Goal: Task Accomplishment & Management: Use online tool/utility

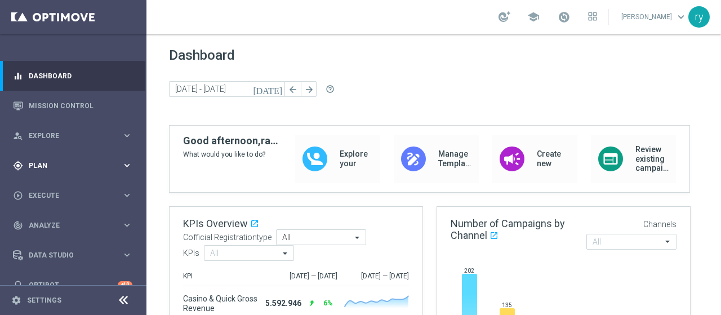
click at [104, 170] on div "gps_fixed Plan" at bounding box center [67, 165] width 109 height 10
click at [122, 221] on icon "keyboard_arrow_right" at bounding box center [127, 222] width 11 height 11
click at [113, 237] on link "Optimail" at bounding box center [76, 239] width 82 height 9
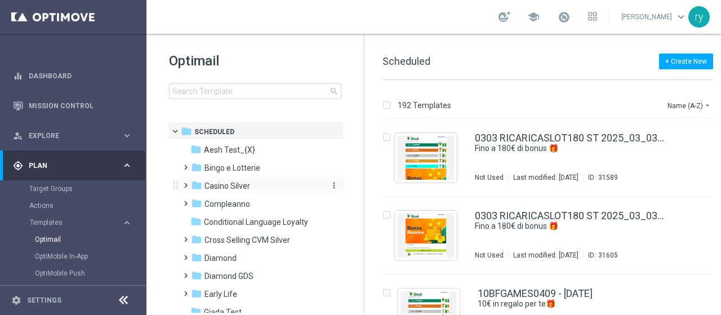
click at [245, 184] on span "Casino Silver" at bounding box center [227, 186] width 46 height 10
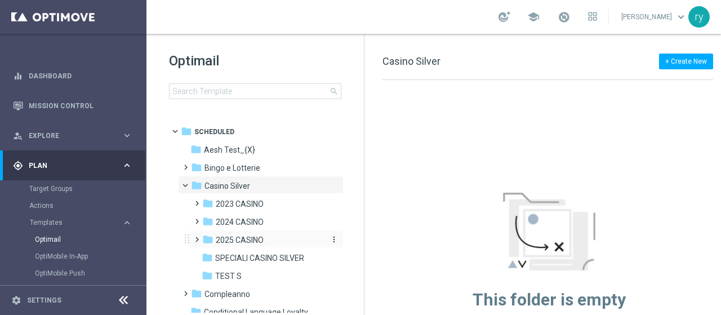
click at [258, 243] on span "2025 CASINO" at bounding box center [240, 240] width 48 height 10
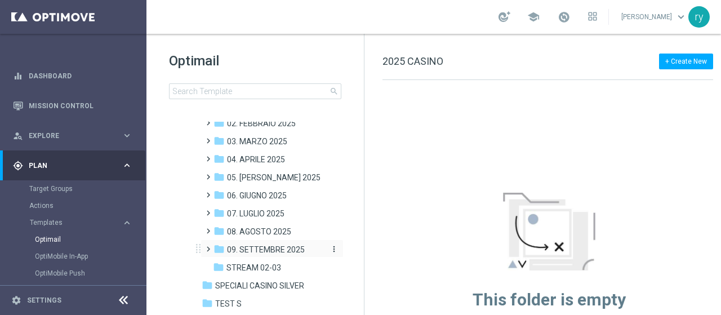
scroll to position [169, 0]
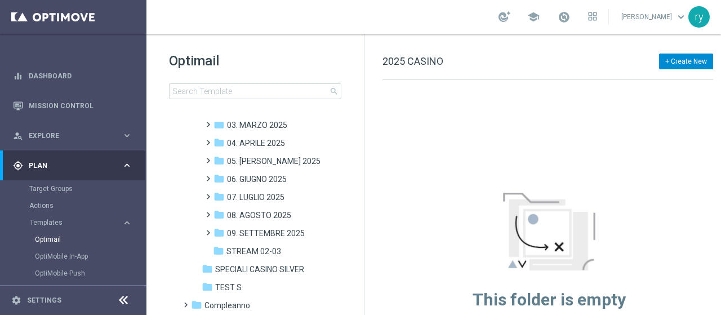
click at [685, 56] on button "+ Create New" at bounding box center [686, 61] width 54 height 16
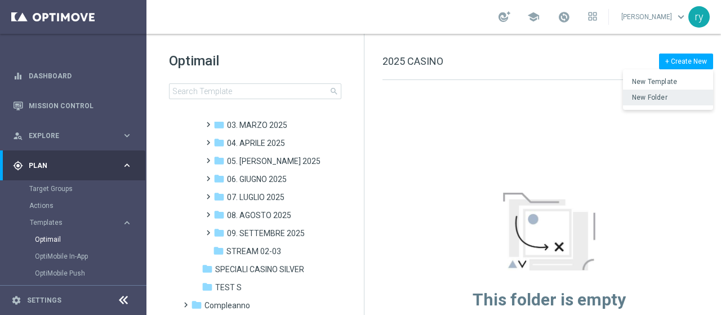
click at [665, 95] on span "New Folder" at bounding box center [649, 97] width 35 height 8
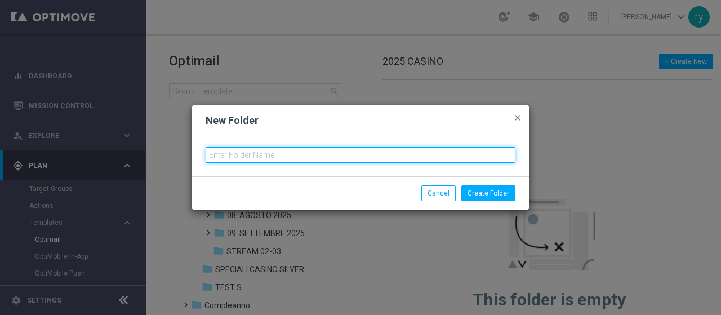
click at [291, 155] on input "text" at bounding box center [360, 155] width 310 height 16
type input "10. OTTOBRE 2025"
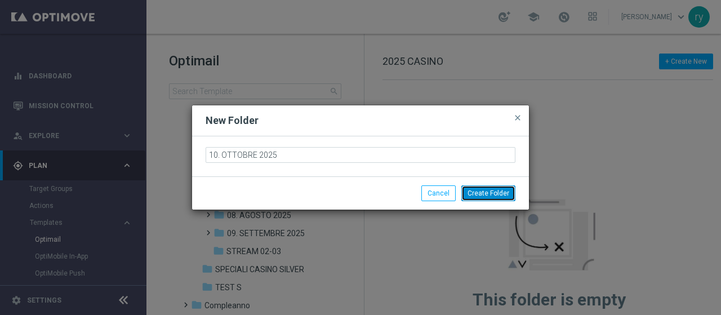
click at [488, 192] on button "Create Folder" at bounding box center [488, 193] width 54 height 16
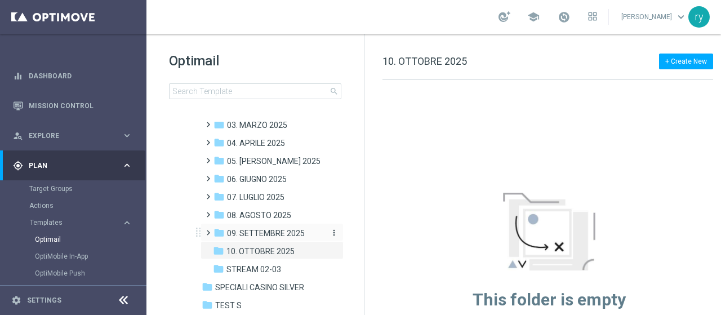
click at [297, 230] on span "09. SETTEMBRE 2025" at bounding box center [266, 233] width 78 height 10
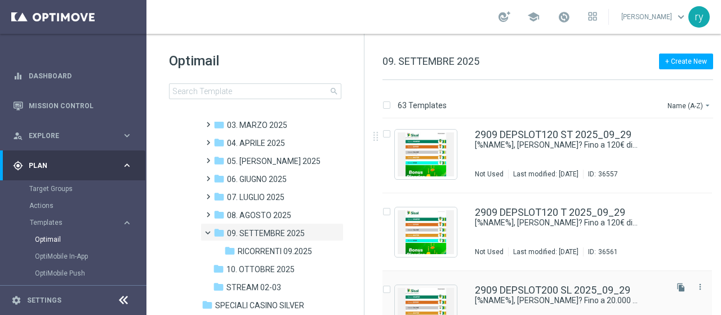
scroll to position [4453, 0]
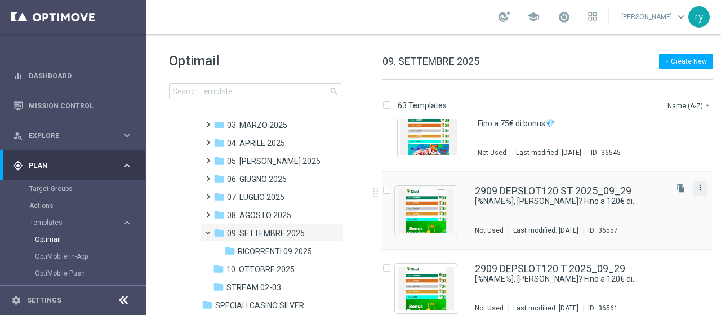
click at [695, 189] on icon "more_vert" at bounding box center [699, 187] width 9 height 9
click at [642, 213] on span "Copy To" at bounding box center [631, 215] width 25 height 8
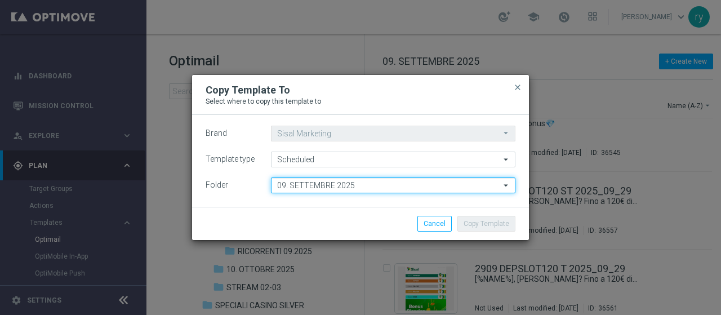
click at [324, 190] on input "09. SETTEMBRE 2025" at bounding box center [393, 185] width 244 height 16
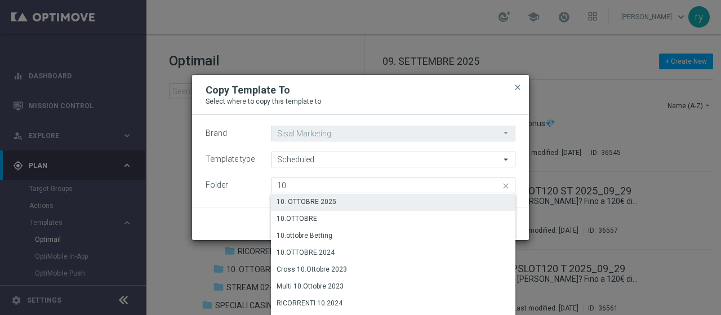
click at [330, 204] on div "10. OTTOBRE 2025" at bounding box center [393, 202] width 244 height 16
type input "10. OTTOBRE 2025"
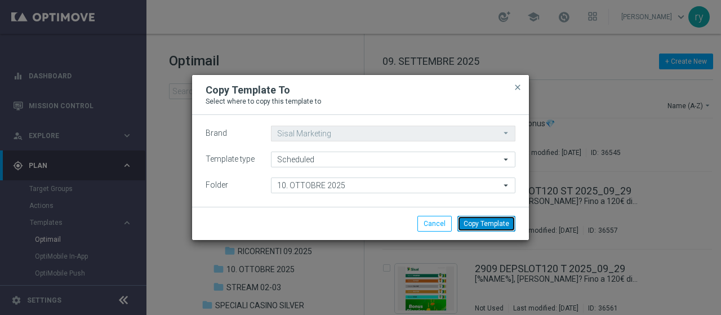
click at [478, 224] on button "Copy Template" at bounding box center [486, 224] width 58 height 16
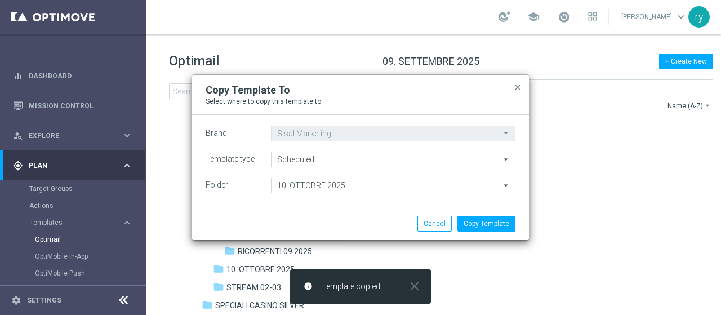
scroll to position [0, 0]
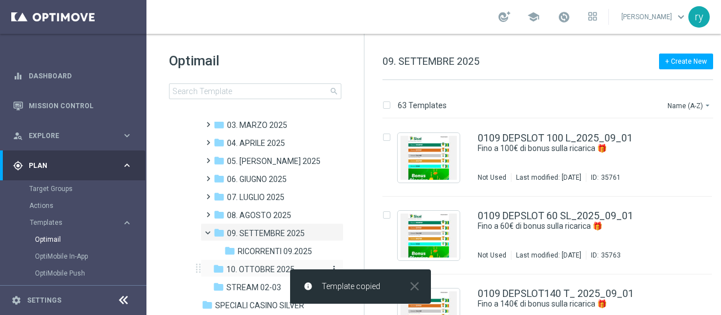
click at [288, 267] on span "10. OTTOBRE 2025" at bounding box center [260, 269] width 68 height 10
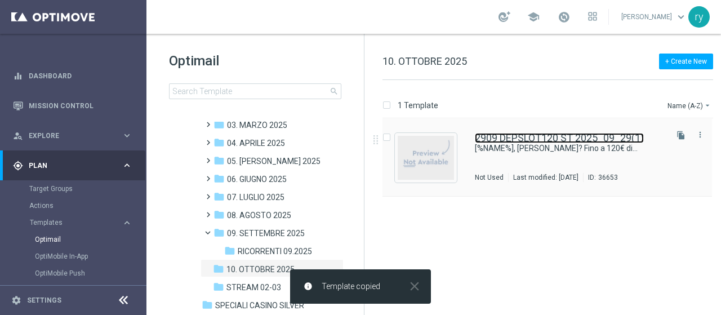
click at [526, 135] on link "2909 DEPSLOT120 ST 2025_09_29(1)" at bounding box center [559, 138] width 169 height 10
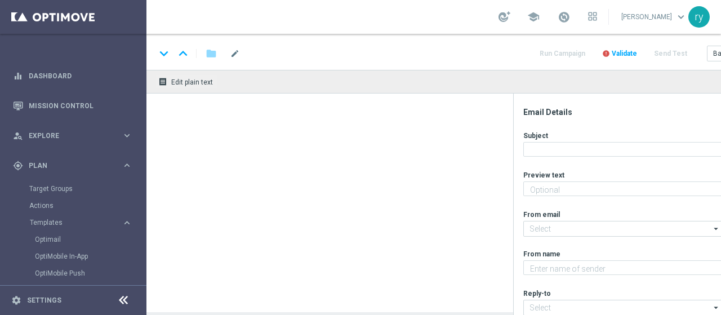
type textarea "Un bonus incredibile ti aspetta"
type textarea "Sisal"
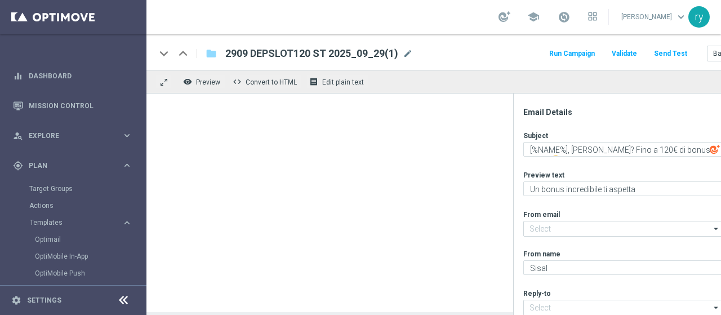
type input "[EMAIL_ADDRESS][DOMAIN_NAME]"
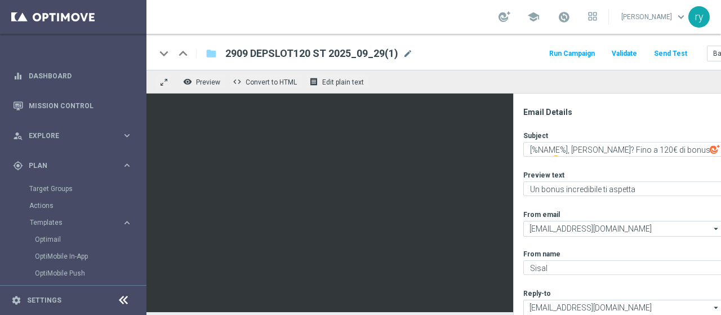
click at [301, 52] on span "2909 DEPSLOT120 ST 2025_09_29(1)" at bounding box center [311, 54] width 173 height 14
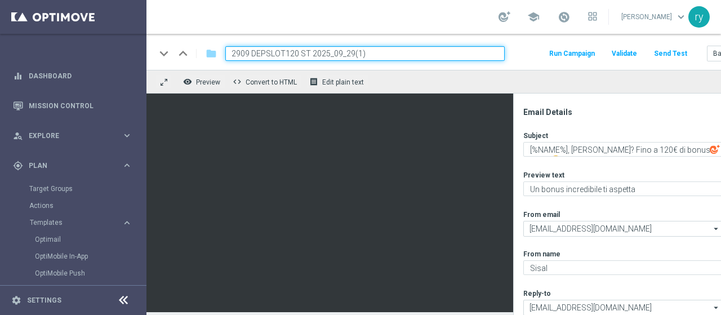
click at [372, 52] on input "2909 DEPSLOT120 ST 2025_09_29(1)" at bounding box center [364, 53] width 279 height 15
drag, startPoint x: 369, startPoint y: 51, endPoint x: 226, endPoint y: 56, distance: 143.6
click at [226, 56] on input "2909 DEPSLOT120 ST 2025_" at bounding box center [364, 53] width 279 height 15
paste input "0210 SLOTRIC150 ST"
type input "0210 SLOTRIC150 ST 2025_10_02"
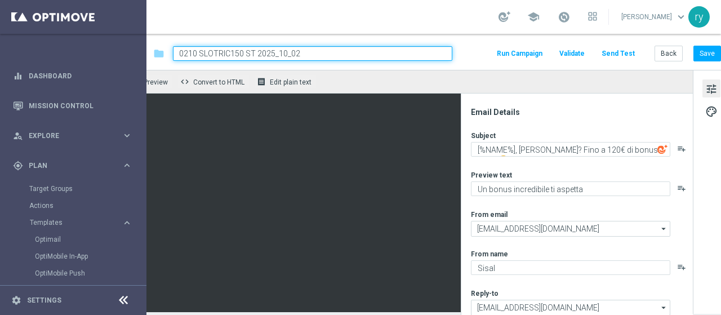
scroll to position [0, 57]
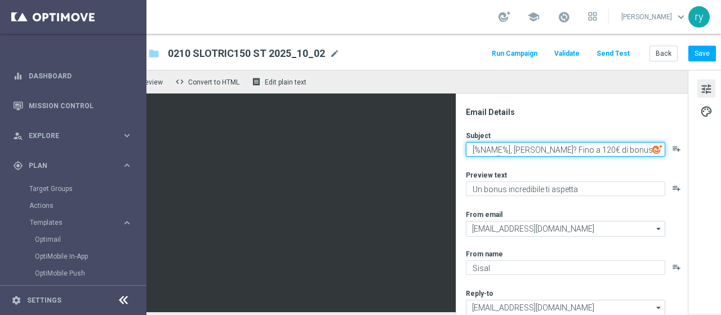
drag, startPoint x: 582, startPoint y: 151, endPoint x: 588, endPoint y: 153, distance: 5.9
click at [588, 153] on textarea "[%NAME%], [PERSON_NAME]? Fino a 120€ di bonus per te 🤩" at bounding box center [565, 149] width 199 height 15
type textarea "[%NAME%], [PERSON_NAME]? Fino a 150€ di bonus per te 🤩"
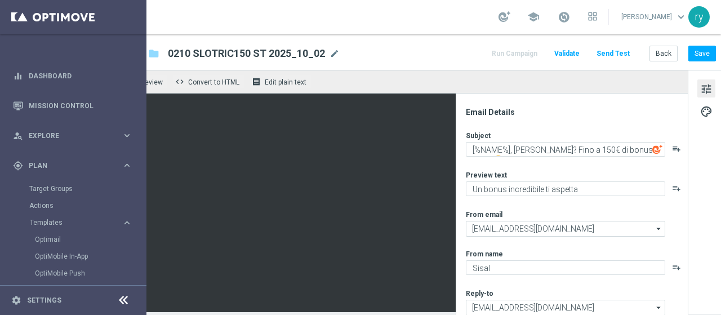
click at [519, 169] on div "Subject [%NAME%], [PERSON_NAME]? Fino a 150€ di bonus per te 🤩 playlist_add Pre…" at bounding box center [576, 254] width 221 height 247
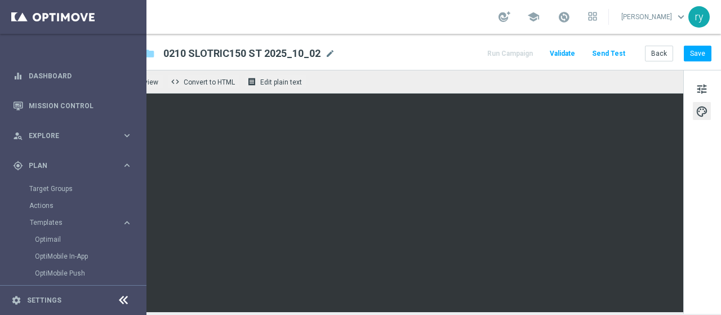
scroll to position [0, 70]
click at [695, 93] on span "tune" at bounding box center [701, 89] width 12 height 15
click at [692, 83] on button "tune" at bounding box center [701, 88] width 18 height 18
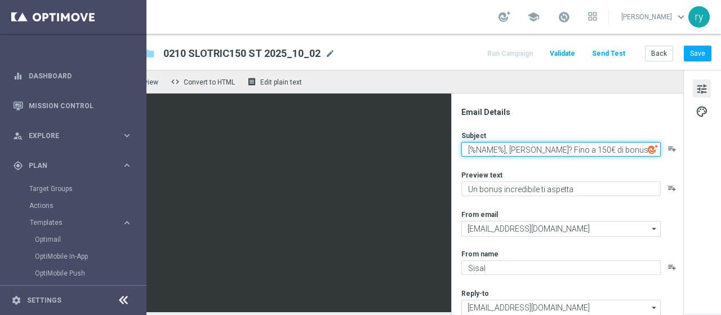
drag, startPoint x: 459, startPoint y: 149, endPoint x: 720, endPoint y: 125, distance: 261.8
click at [720, 125] on div "keyboard_arrow_down keyboard_arrow_up folder 0210 SLOTRIC150 ST 2025_10_02 0210…" at bounding box center [433, 174] width 574 height 281
paste textarea "ricarica(ti)!"
type textarea "[%NAME%], ricarica(ti)!"
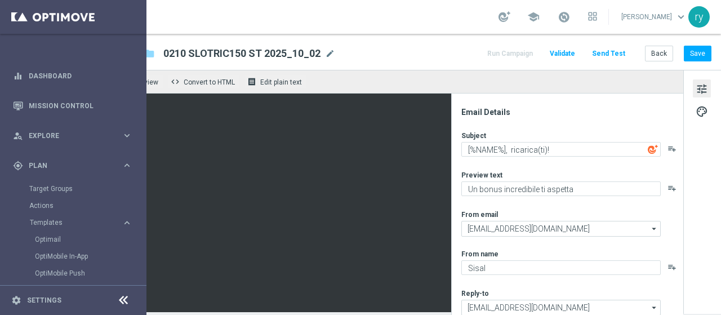
click at [461, 166] on div "Subject [%NAME%], ricarica(ti)! playlist_add Preview text Un bonus incredibile …" at bounding box center [571, 254] width 221 height 247
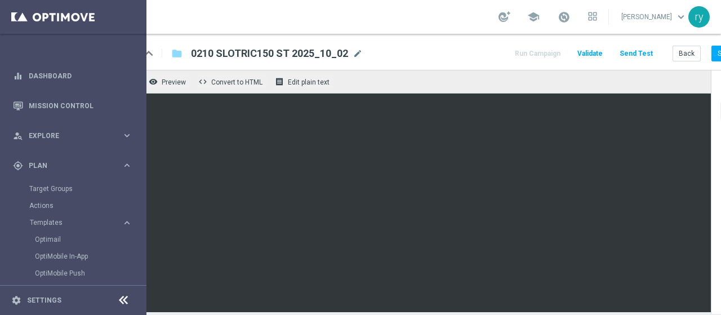
scroll to position [0, 70]
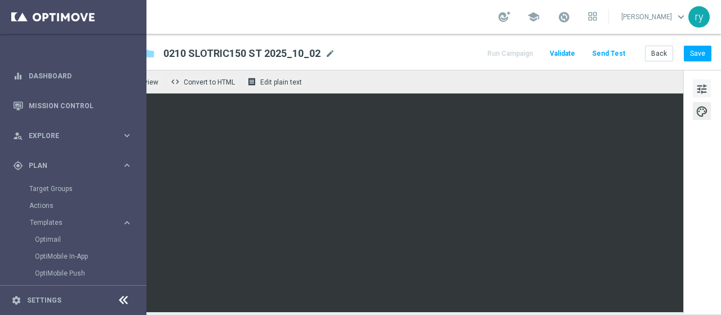
click at [695, 86] on span "tune" at bounding box center [701, 89] width 12 height 15
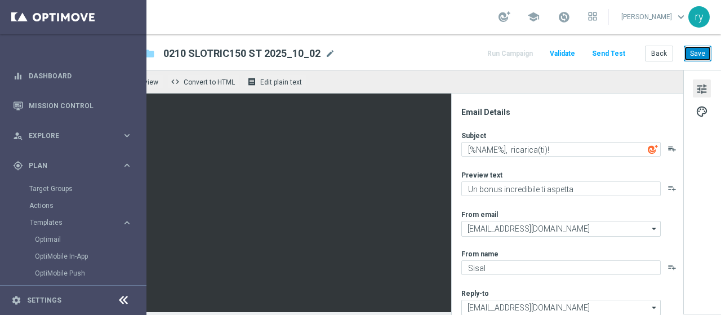
click at [686, 57] on button "Save" at bounding box center [697, 54] width 28 height 16
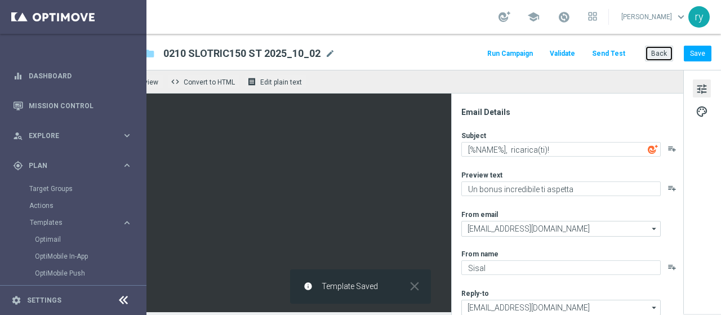
click at [645, 50] on button "Back" at bounding box center [659, 54] width 28 height 16
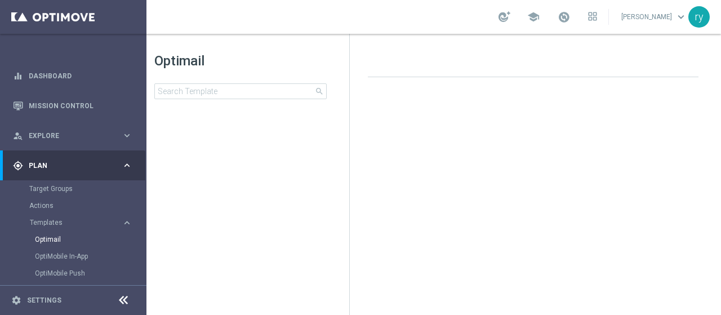
scroll to position [0, 15]
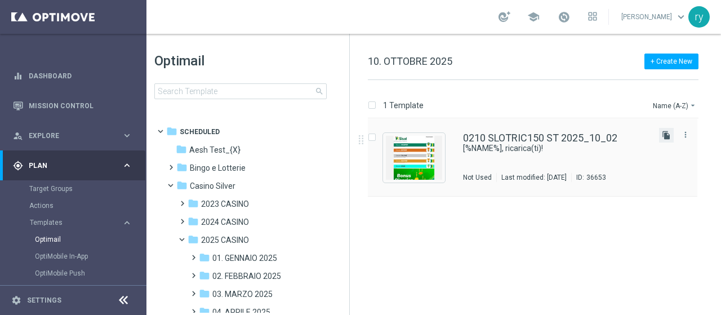
click at [667, 137] on icon "file_copy" at bounding box center [666, 135] width 9 height 9
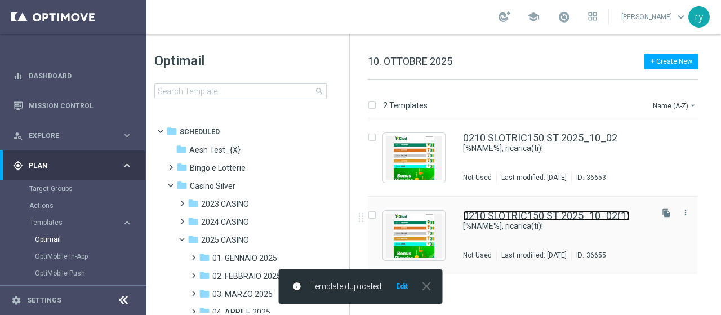
click at [528, 213] on link "0210 SLOTRIC150 ST 2025_10_02(1)" at bounding box center [546, 216] width 167 height 10
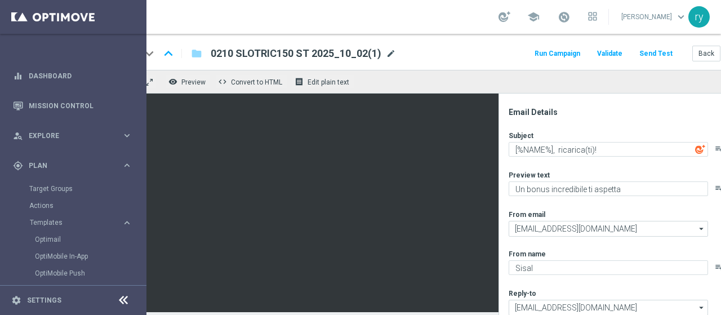
click at [386, 51] on span "mode_edit" at bounding box center [391, 53] width 10 height 10
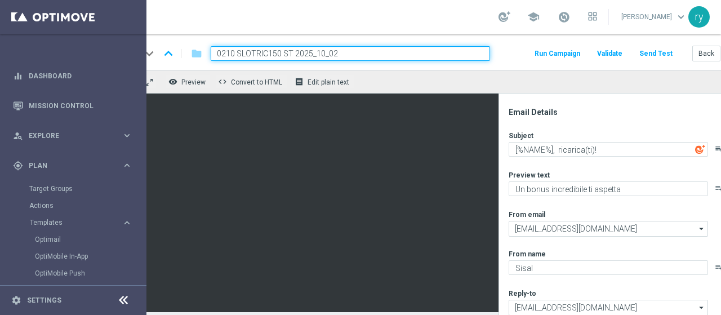
drag, startPoint x: 290, startPoint y: 52, endPoint x: 206, endPoint y: 67, distance: 85.8
click at [206, 67] on div "keyboard_arrow_down keyboard_arrow_up folder 0210 SLOTRIC150 ST 2025_10_02 Run …" at bounding box center [450, 52] width 636 height 36
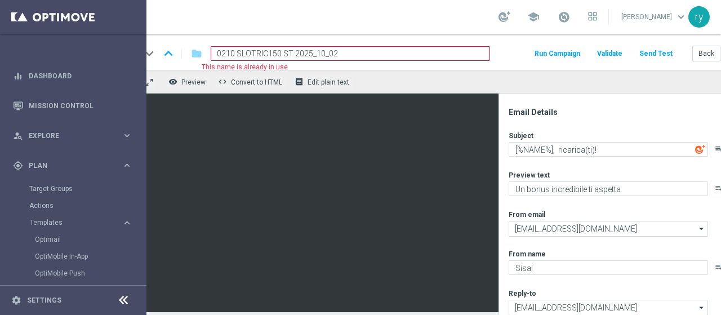
paste input
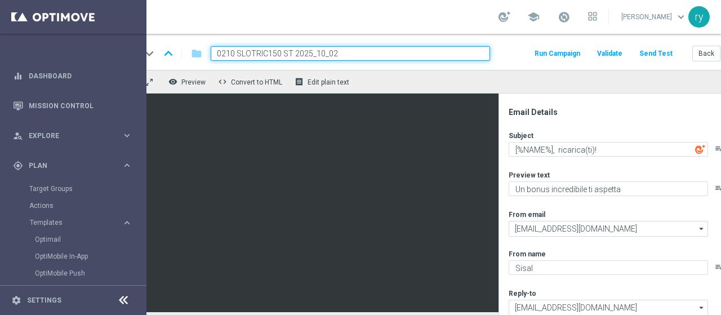
type input "0210 SLOTRIC150 T 2025_10_02"
click at [506, 55] on div "keyboard_arrow_down keyboard_arrow_up folder 0210 SLOTRIC150 T 2025_10_02 Run C…" at bounding box center [450, 53] width 618 height 15
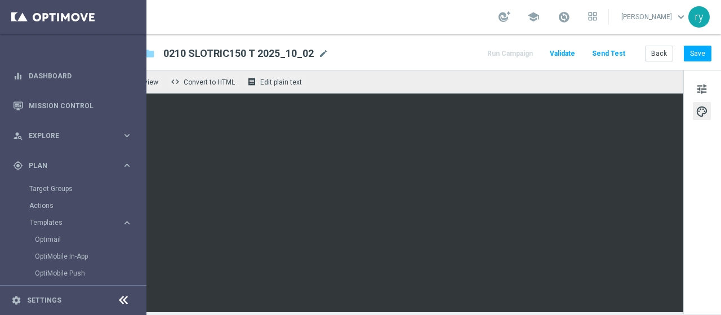
scroll to position [8, 70]
click at [701, 253] on div "tune palette" at bounding box center [702, 192] width 38 height 244
click at [683, 52] on button "Save" at bounding box center [697, 54] width 28 height 16
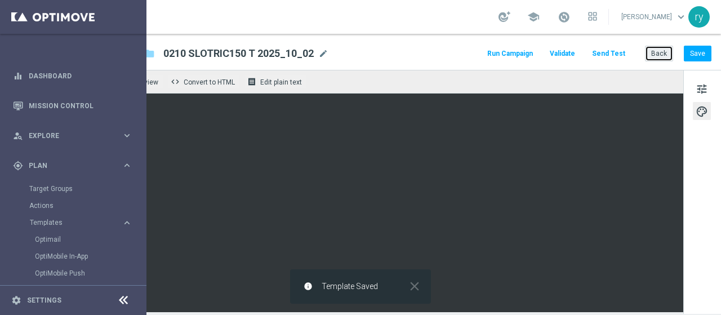
click at [653, 57] on button "Back" at bounding box center [659, 54] width 28 height 16
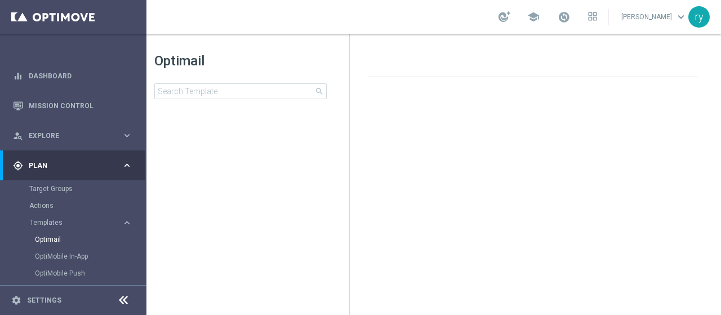
scroll to position [0, 15]
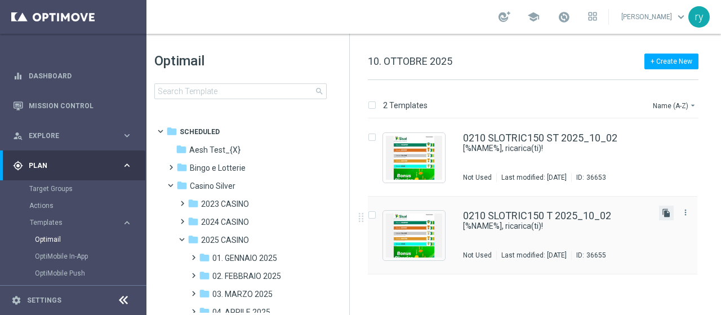
click at [664, 214] on icon "file_copy" at bounding box center [666, 212] width 9 height 9
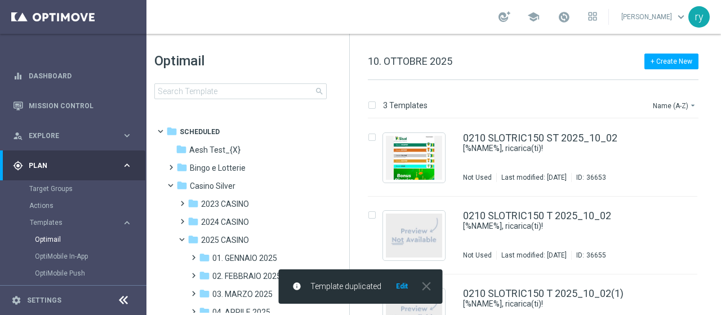
scroll to position [37, 0]
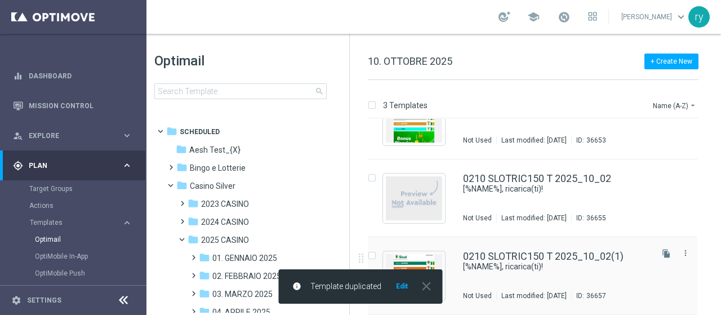
click at [582, 250] on div "0210 SLOTRIC150 T 2025_10_02(1) [%NAME%], ricarica(ti)! Not Used Last modified:…" at bounding box center [532, 276] width 329 height 78
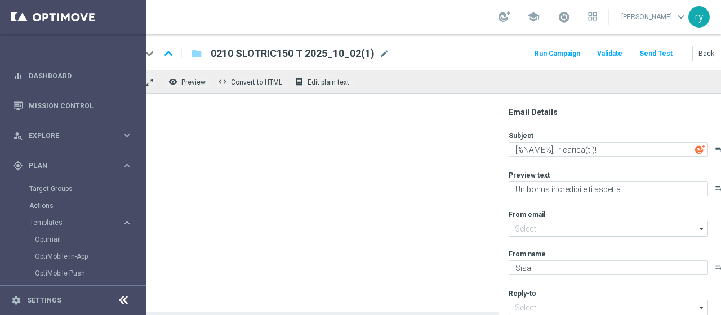
type input "[EMAIL_ADDRESS][DOMAIN_NAME]"
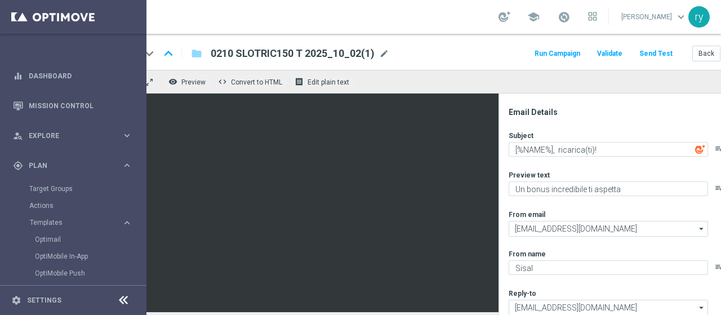
click at [361, 48] on span "0210 SLOTRIC150 T 2025_10_02(1)" at bounding box center [293, 54] width 164 height 14
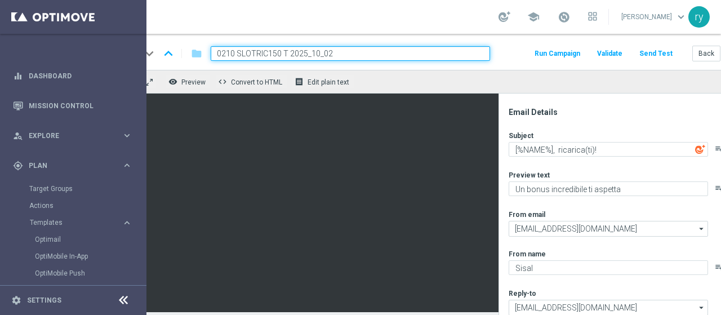
drag, startPoint x: 285, startPoint y: 51, endPoint x: 213, endPoint y: 61, distance: 73.3
click at [213, 61] on div "keyboard_arrow_down keyboard_arrow_up folder 0210 SLOTRIC150 T 2025_10_02 Run C…" at bounding box center [450, 52] width 636 height 36
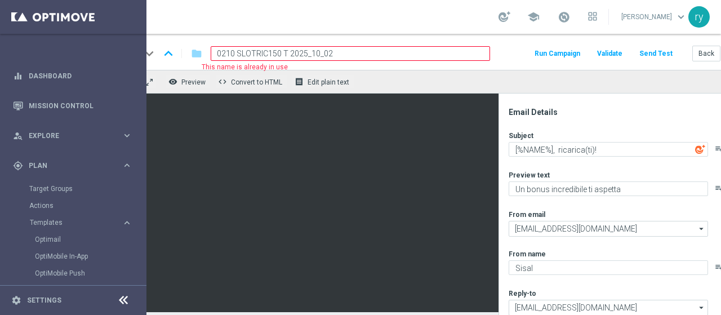
paste input "80 L"
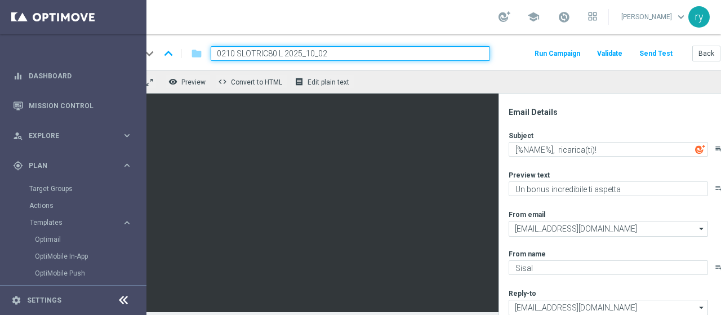
type input "0210 SLOTRIC80 L 2025_10_02"
click at [505, 63] on div "keyboard_arrow_down keyboard_arrow_up folder 0210 SLOTRIC80 L 2025_10_02 Run Ca…" at bounding box center [450, 52] width 636 height 36
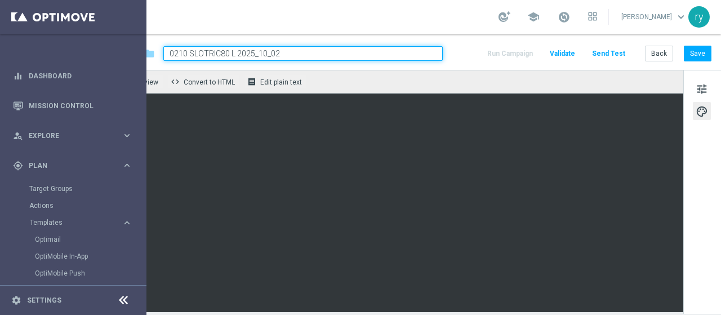
scroll to position [8, 70]
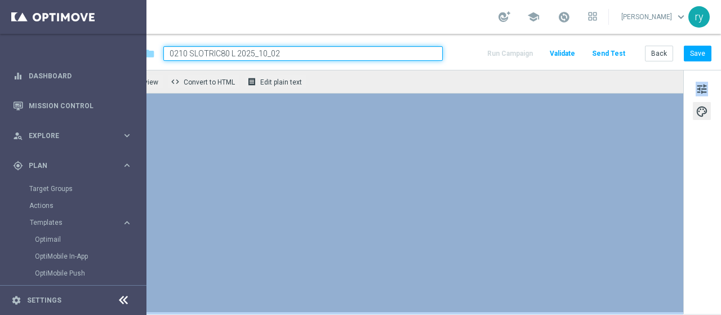
click at [598, 131] on div "remove_red_eye Preview code Convert to HTML receipt Edit plain text Email Detai…" at bounding box center [402, 191] width 636 height 242
click at [683, 221] on div "tune palette" at bounding box center [702, 192] width 38 height 244
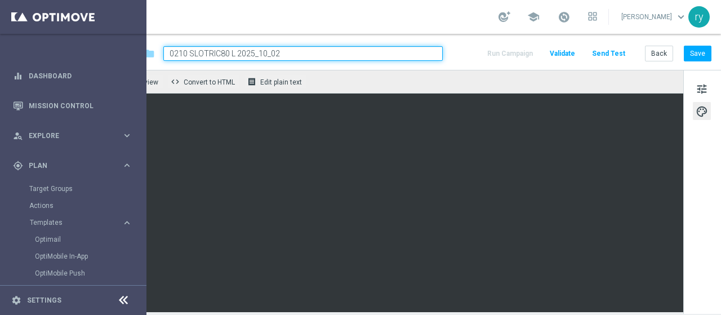
click at [684, 207] on div "tune palette" at bounding box center [702, 192] width 38 height 244
click at [687, 57] on button "Save" at bounding box center [697, 54] width 28 height 16
click at [659, 53] on button "Back" at bounding box center [659, 54] width 28 height 16
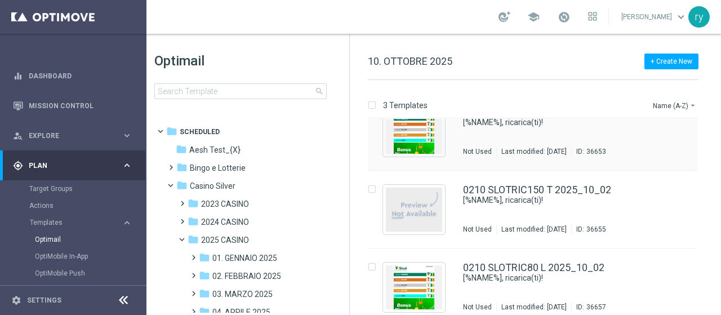
scroll to position [37, 0]
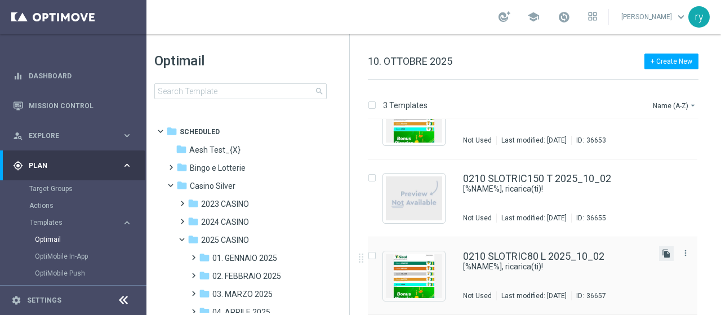
click at [667, 254] on icon "file_copy" at bounding box center [666, 253] width 9 height 9
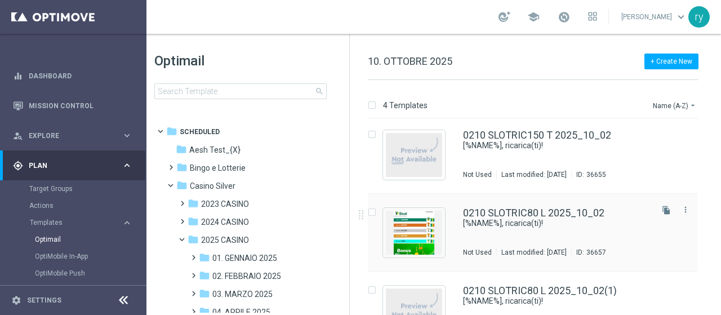
scroll to position [115, 0]
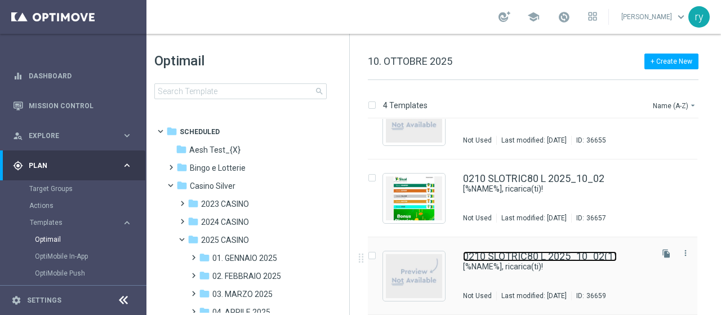
click at [573, 256] on link "0210 SLOTRIC80 L 2025_10_02(1)" at bounding box center [540, 256] width 154 height 10
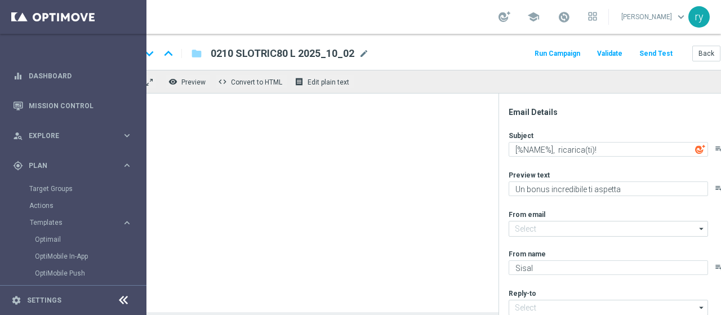
type input "0210 SLOTRIC80 L 2025_10_02(1)"
type input "[EMAIL_ADDRESS][DOMAIN_NAME]"
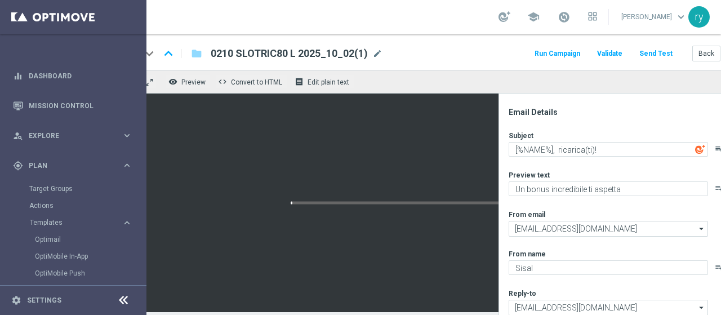
click at [383, 48] on div "keyboard_arrow_down keyboard_arrow_up folder 0210 SLOTRIC80 L 2025_10_02(1) 021…" at bounding box center [450, 53] width 618 height 15
click at [380, 52] on span "mode_edit" at bounding box center [377, 53] width 10 height 10
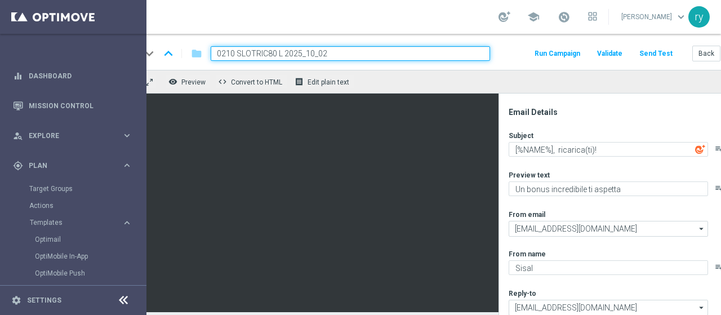
drag, startPoint x: 281, startPoint y: 53, endPoint x: 214, endPoint y: 56, distance: 67.0
click at [214, 56] on input "0210 SLOTRIC80 L 2025_10_02" at bounding box center [350, 53] width 279 height 15
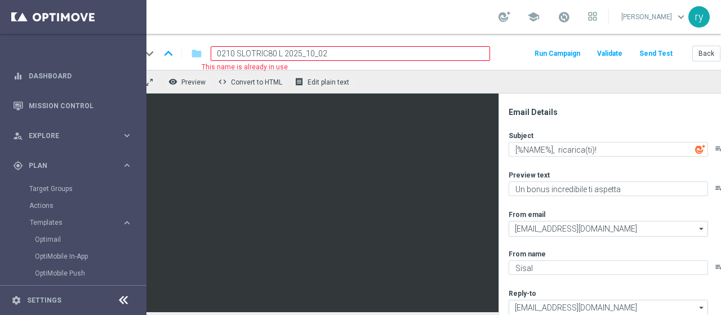
paste input "60 S"
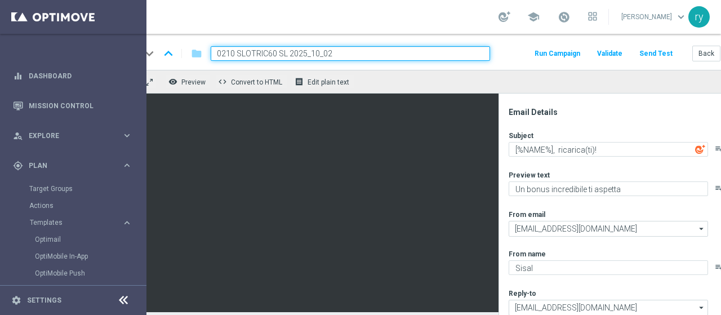
type input "0210 SLOTRIC60 SL 2025_10_02"
click at [516, 62] on div "keyboard_arrow_down keyboard_arrow_up folder 0210 SLOTRIC60 SL 2025_10_02 Run C…" at bounding box center [450, 52] width 636 height 36
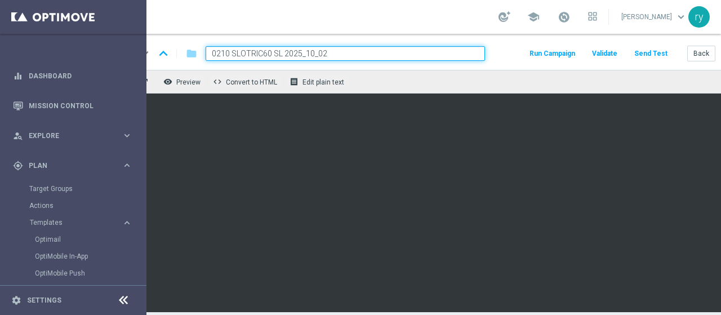
scroll to position [0, 70]
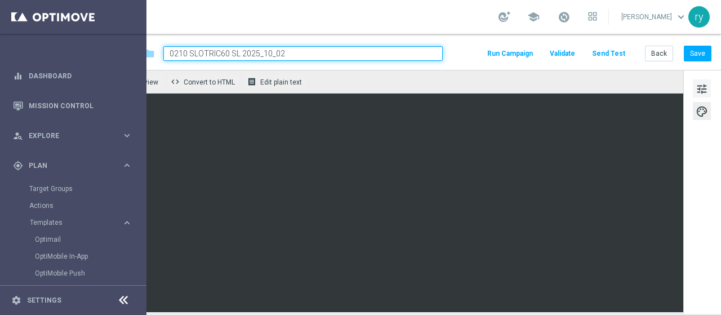
click at [695, 91] on span "tune" at bounding box center [701, 89] width 12 height 15
click at [689, 255] on div "tune palette" at bounding box center [702, 192] width 38 height 244
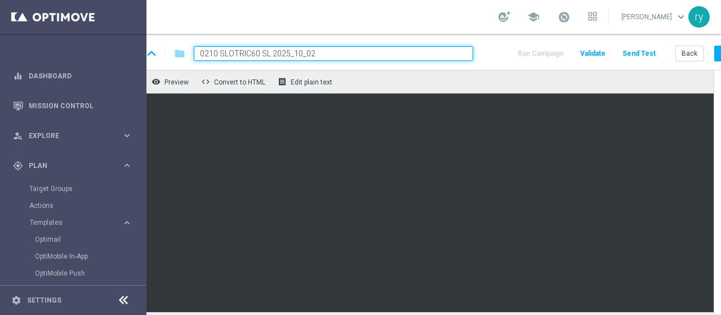
scroll to position [0, 47]
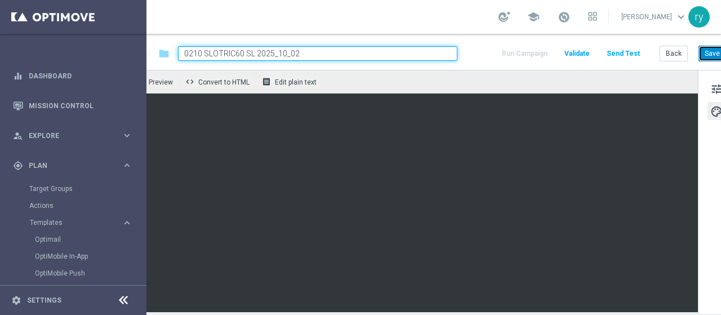
click at [703, 55] on button "Save" at bounding box center [712, 54] width 28 height 16
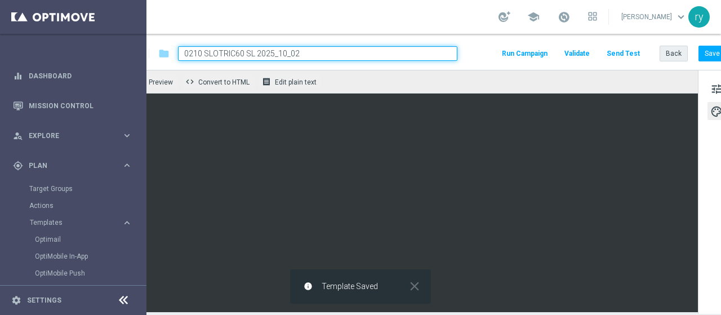
scroll to position [0, 0]
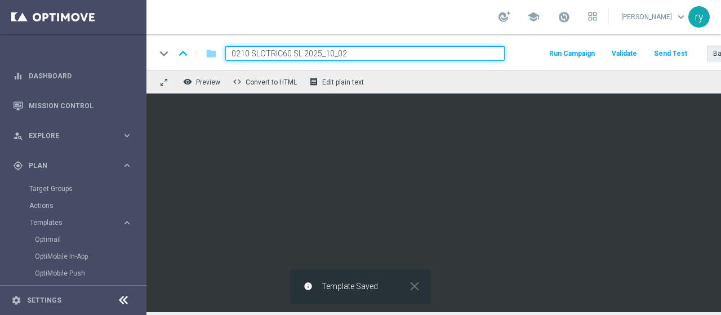
click at [667, 57] on button "Send Test" at bounding box center [670, 53] width 37 height 15
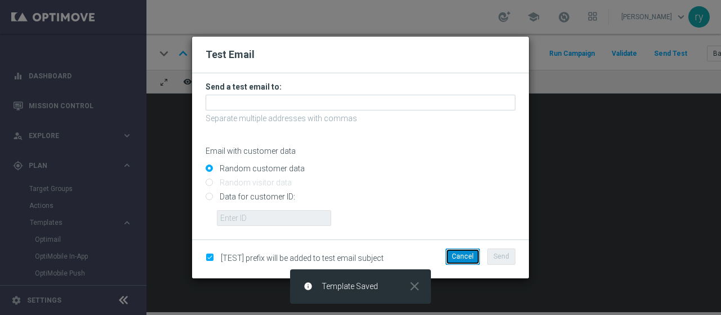
click at [450, 248] on button "Cancel" at bounding box center [462, 256] width 34 height 16
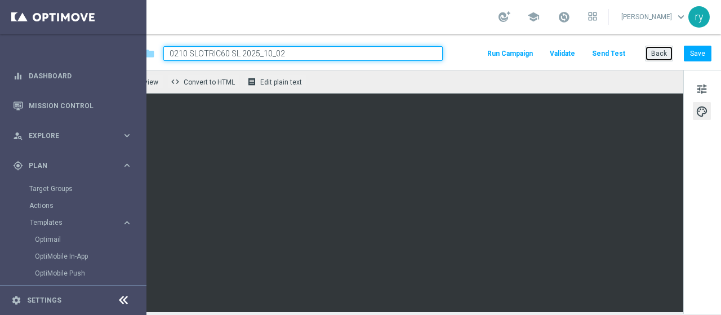
click at [660, 55] on button "Back" at bounding box center [659, 54] width 28 height 16
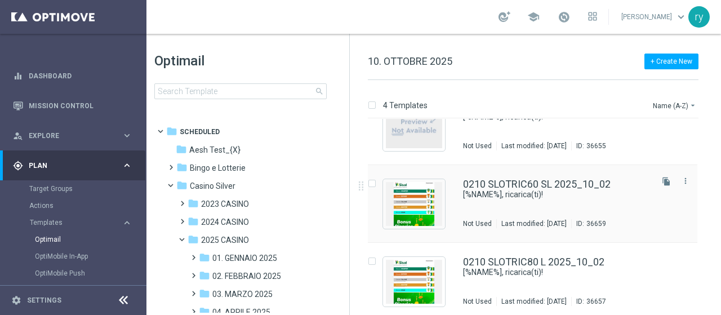
scroll to position [115, 0]
